Goal: Transaction & Acquisition: Download file/media

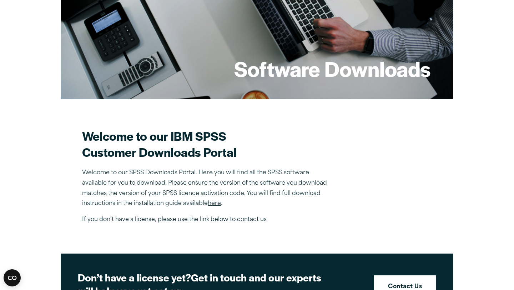
scroll to position [202, 0]
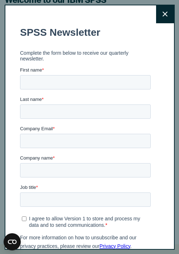
click at [165, 14] on icon at bounding box center [164, 13] width 5 height 5
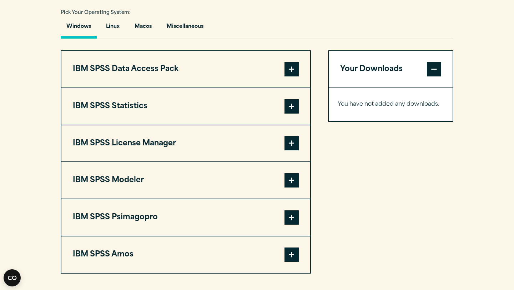
scroll to position [535, 0]
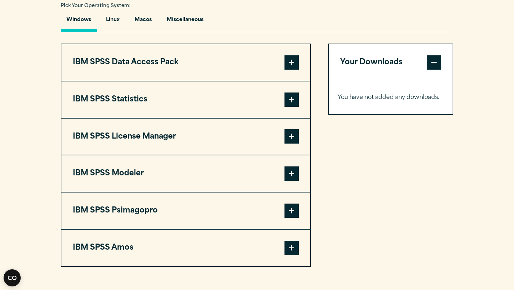
click at [300, 102] on button "IBM SPSS Statistics" at bounding box center [185, 99] width 249 height 36
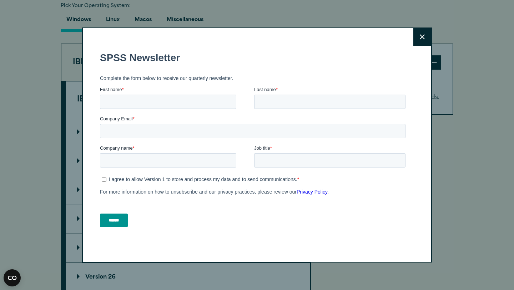
click at [429, 40] on button "Close" at bounding box center [423, 37] width 18 height 18
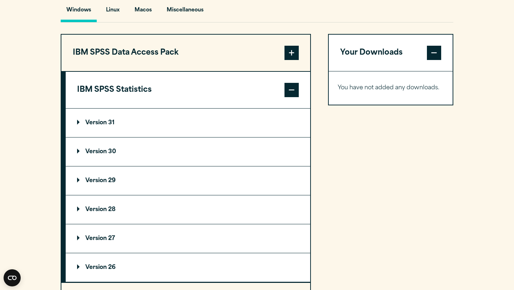
scroll to position [540, 0]
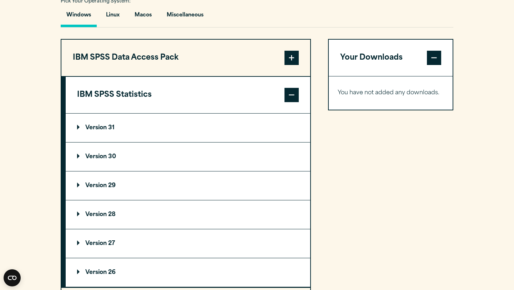
click at [78, 131] on p "Version 31" at bounding box center [95, 128] width 37 height 6
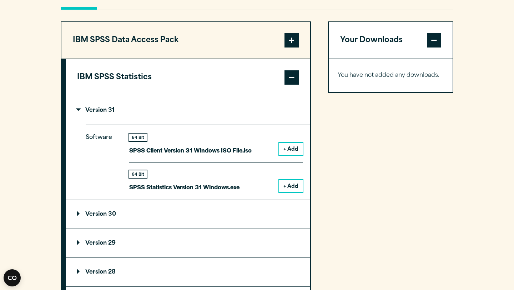
scroll to position [567, 0]
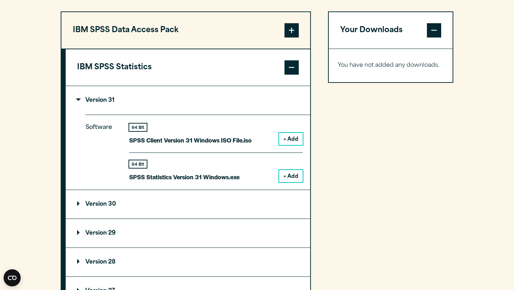
click at [79, 205] on p "Version 30" at bounding box center [96, 204] width 39 height 6
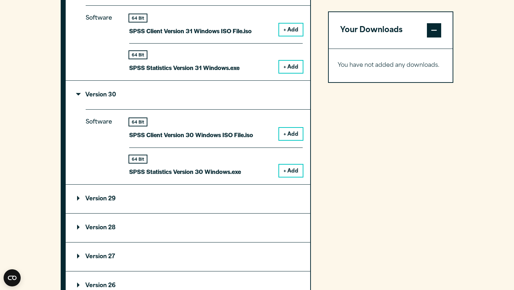
scroll to position [678, 0]
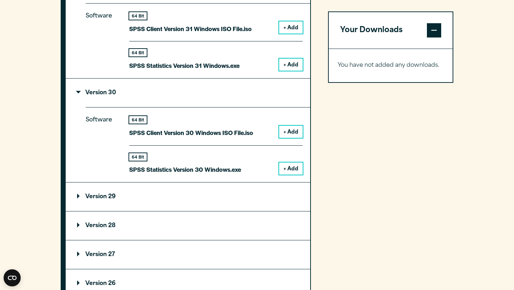
click at [76, 200] on summary "Version 29" at bounding box center [188, 196] width 245 height 29
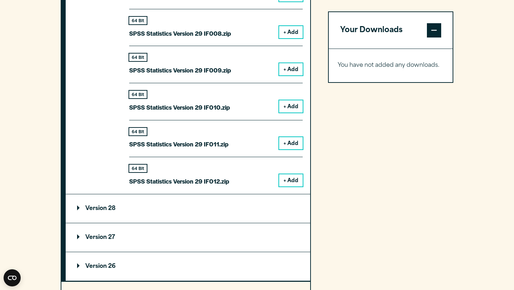
scroll to position [1264, 0]
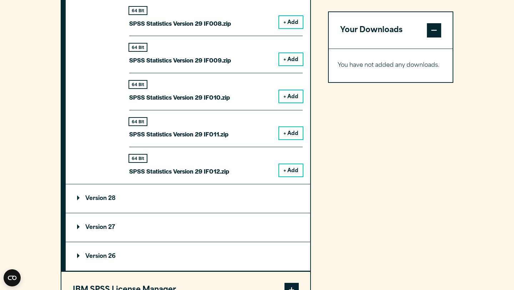
click at [82, 198] on summary "Version 28" at bounding box center [188, 198] width 245 height 29
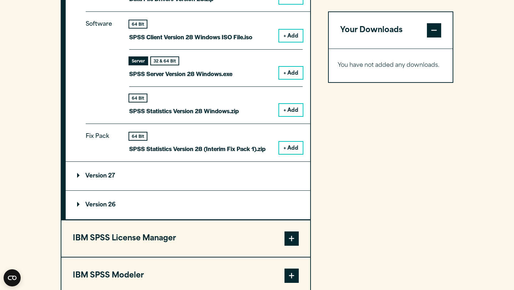
scroll to position [1521, 0]
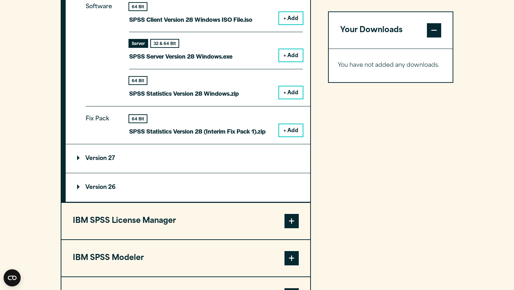
click at [76, 160] on summary "Version 27" at bounding box center [188, 158] width 245 height 29
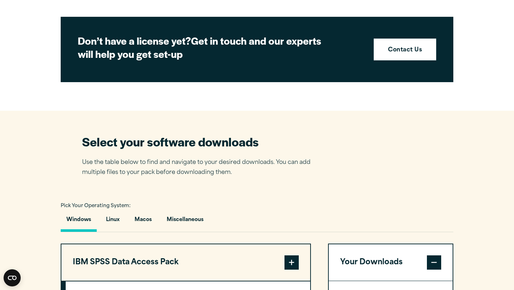
scroll to position [336, 0]
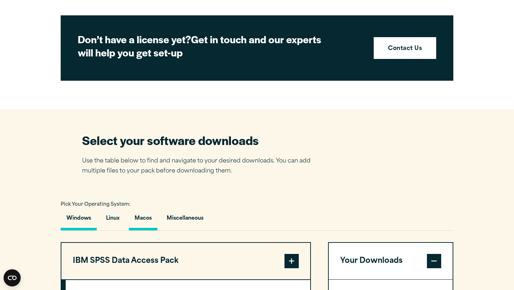
click at [141, 222] on button "Macos" at bounding box center [143, 220] width 29 height 20
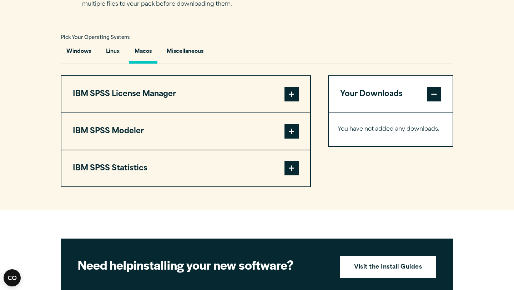
scroll to position [505, 0]
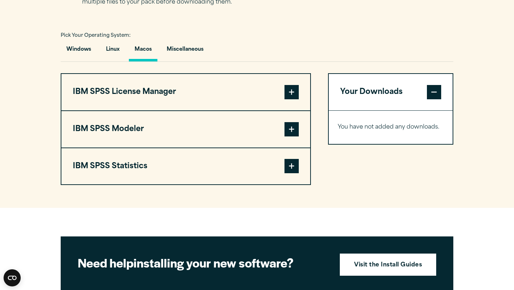
click at [300, 170] on button "IBM SPSS Statistics" at bounding box center [185, 166] width 249 height 36
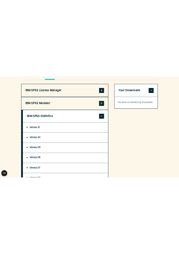
scroll to position [571, 0]
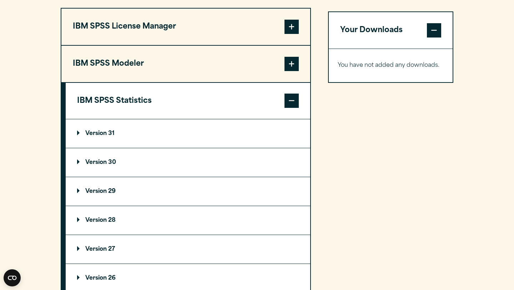
click at [90, 135] on p "Version 31" at bounding box center [95, 134] width 37 height 6
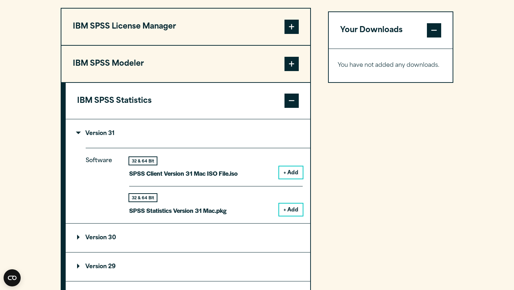
click at [289, 210] on button "+ Add" at bounding box center [291, 210] width 24 height 12
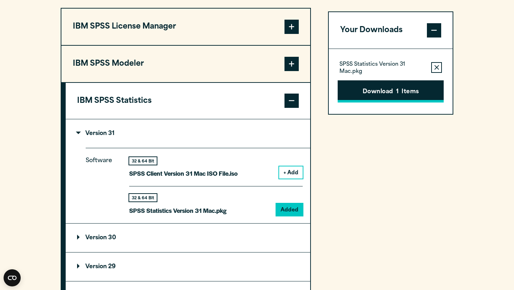
click at [386, 85] on button "Download 1 Items" at bounding box center [391, 91] width 106 height 22
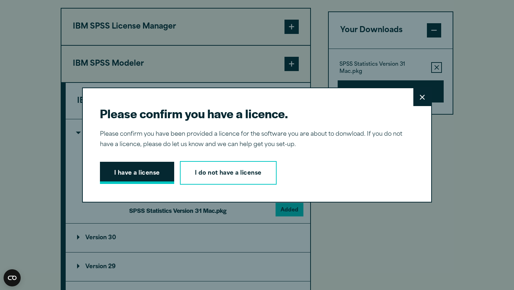
click at [156, 174] on button "I have a license" at bounding box center [137, 173] width 74 height 22
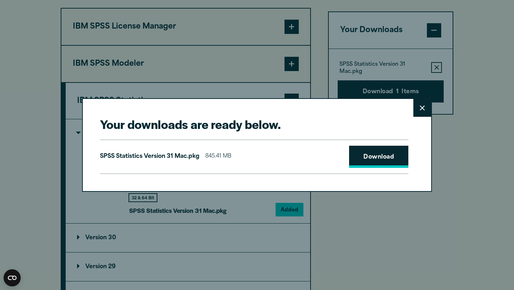
click at [384, 160] on link "Download" at bounding box center [378, 157] width 59 height 22
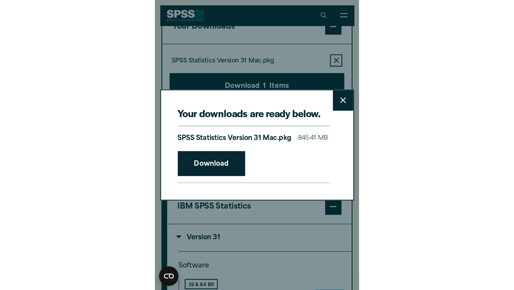
scroll to position [566, 0]
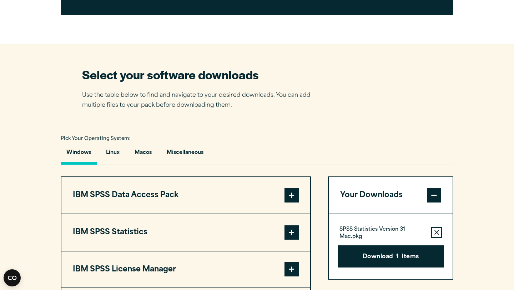
scroll to position [507, 0]
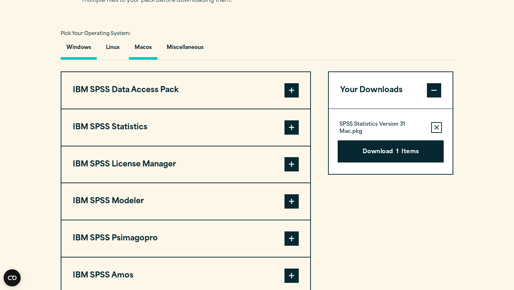
click at [142, 49] on button "Macos" at bounding box center [143, 49] width 29 height 20
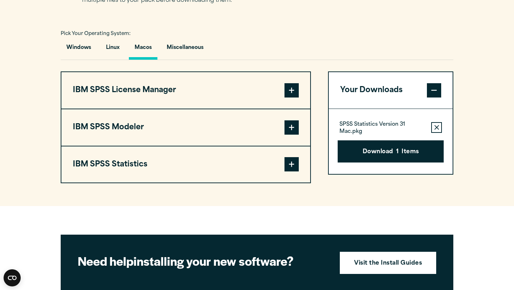
click at [294, 162] on span at bounding box center [292, 164] width 14 height 14
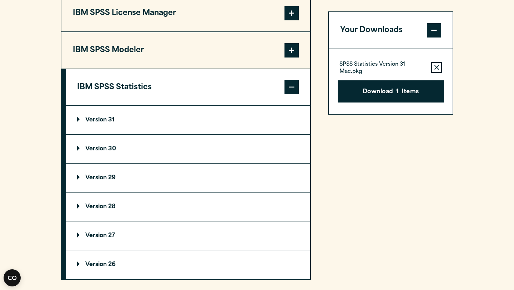
scroll to position [585, 0]
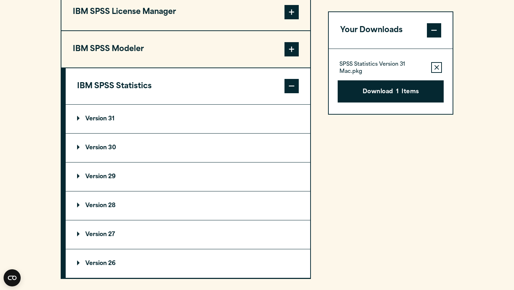
click at [104, 178] on p "Version 29" at bounding box center [96, 177] width 39 height 6
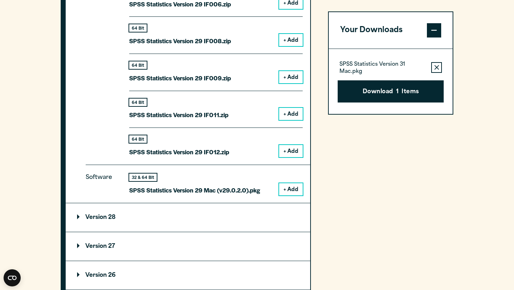
scroll to position [951, 0]
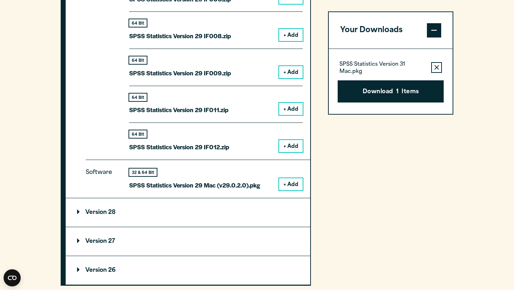
click at [295, 183] on button "+ Add" at bounding box center [291, 184] width 24 height 12
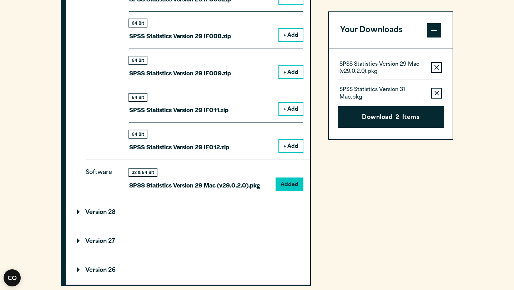
click at [435, 94] on icon "button" at bounding box center [437, 93] width 5 height 5
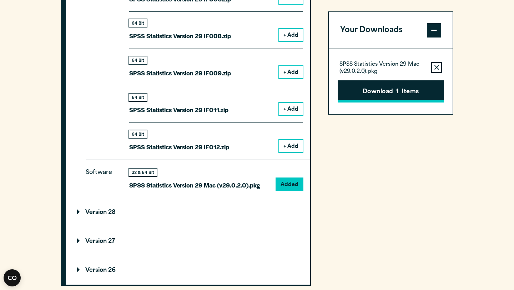
click at [410, 99] on button "Download 1 Items" at bounding box center [391, 91] width 106 height 22
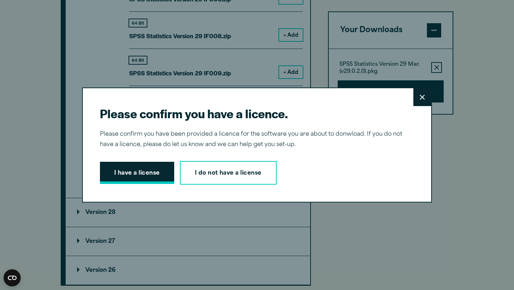
click at [114, 171] on button "I have a license" at bounding box center [137, 173] width 74 height 22
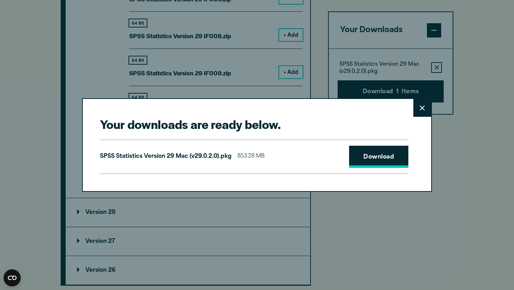
click at [393, 160] on link "Download" at bounding box center [378, 157] width 59 height 22
